Goal: Find specific page/section: Find specific page/section

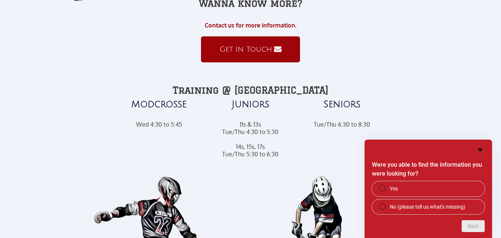
scroll to position [344, 0]
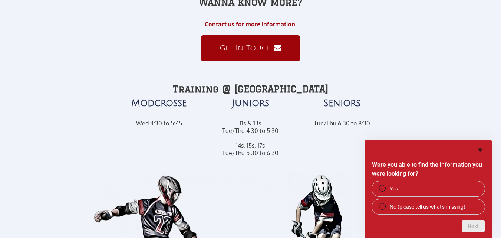
click at [479, 151] on icon "Hide survey" at bounding box center [480, 149] width 9 height 9
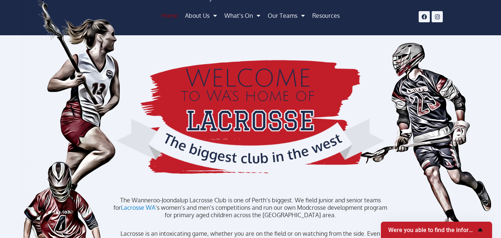
scroll to position [0, 0]
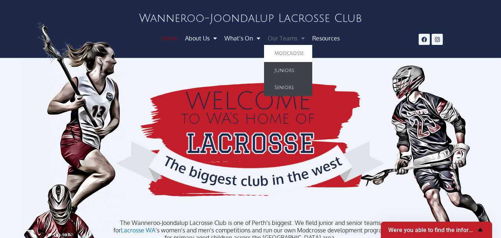
click at [286, 80] on link "Seniors" at bounding box center [288, 87] width 48 height 17
click at [280, 88] on link "Seniors" at bounding box center [288, 87] width 48 height 17
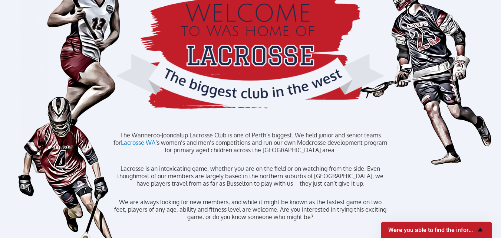
scroll to position [89, 0]
